Goal: Subscribe to service/newsletter

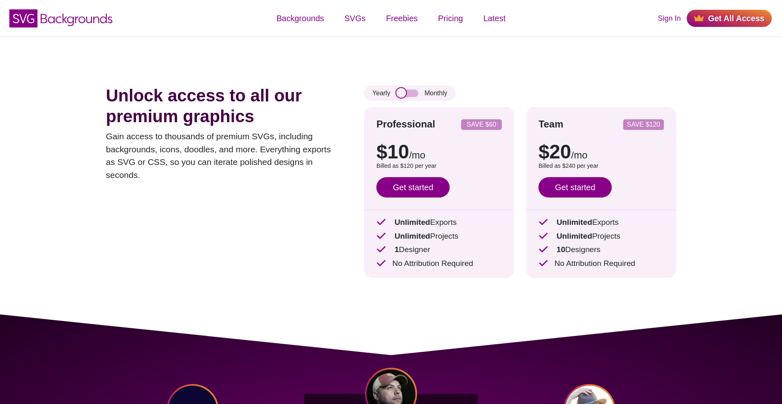
click at [399, 93] on input "checkbox" at bounding box center [407, 93] width 22 height 7
click at [413, 93] on input "checkbox" at bounding box center [407, 93] width 22 height 7
click at [405, 93] on input "checkbox" at bounding box center [407, 93] width 22 height 7
click at [407, 93] on input "checkbox" at bounding box center [407, 93] width 22 height 7
click at [402, 92] on input "checkbox" at bounding box center [407, 93] width 22 height 7
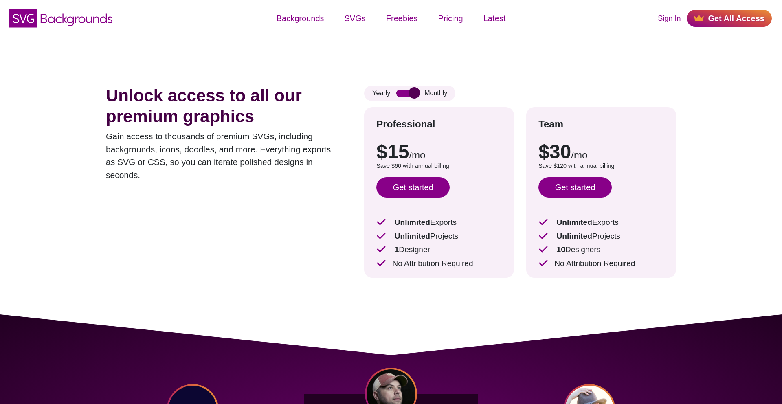
click at [407, 92] on input "checkbox" at bounding box center [407, 93] width 22 height 7
checkbox input "false"
